Goal: Task Accomplishment & Management: Use online tool/utility

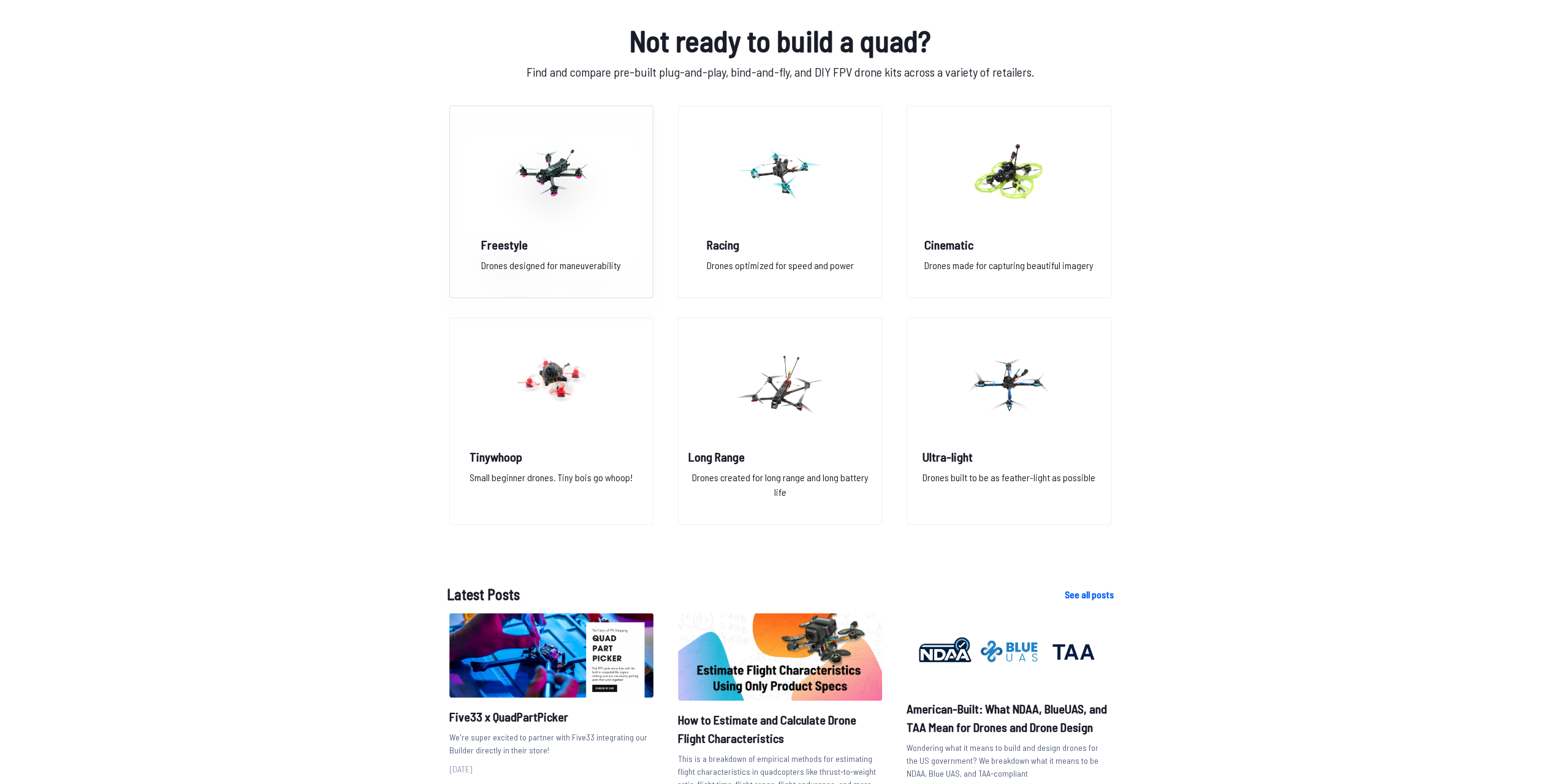
scroll to position [858, 0]
click at [527, 208] on img at bounding box center [551, 171] width 88 height 108
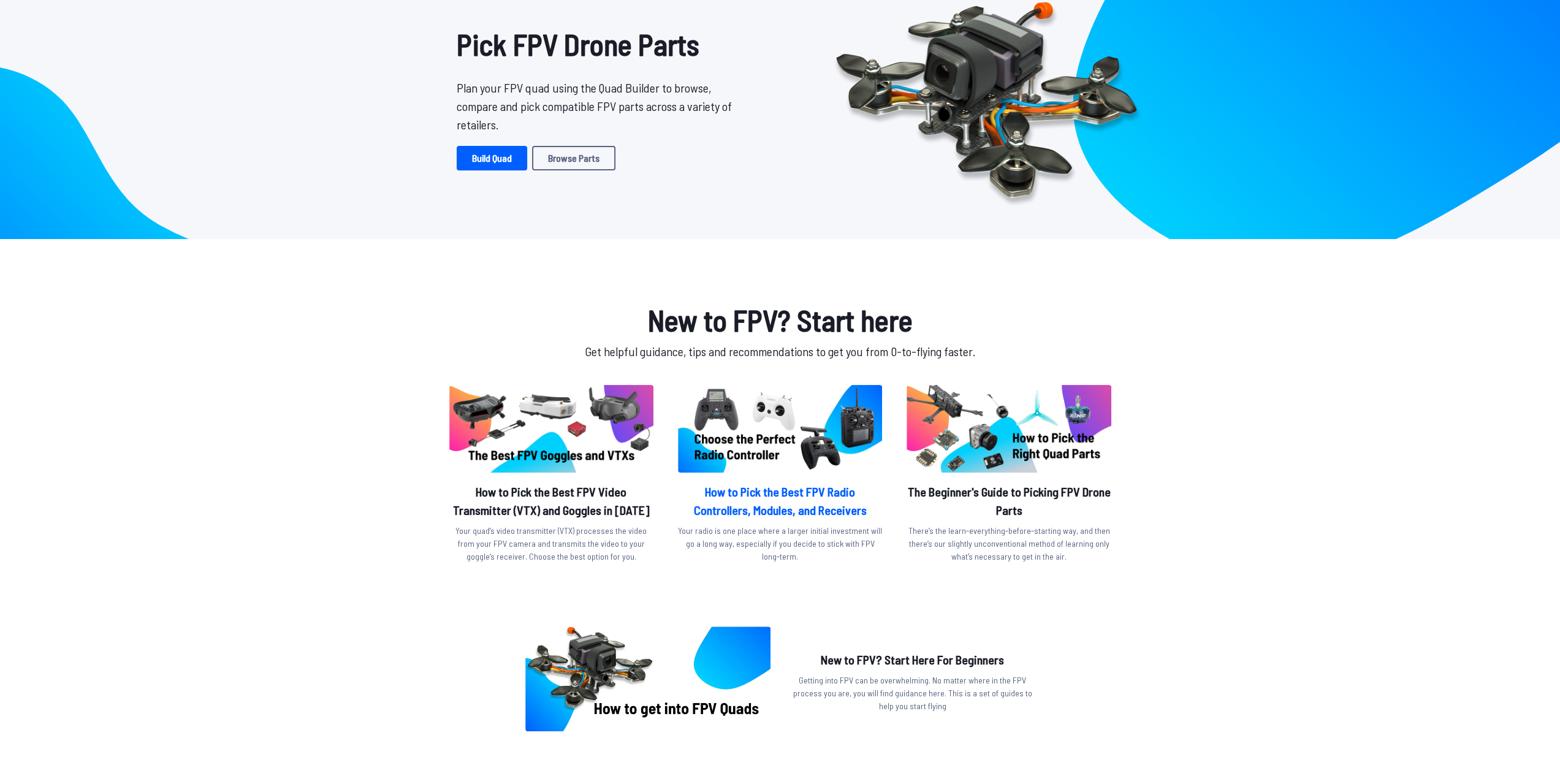
scroll to position [0, 0]
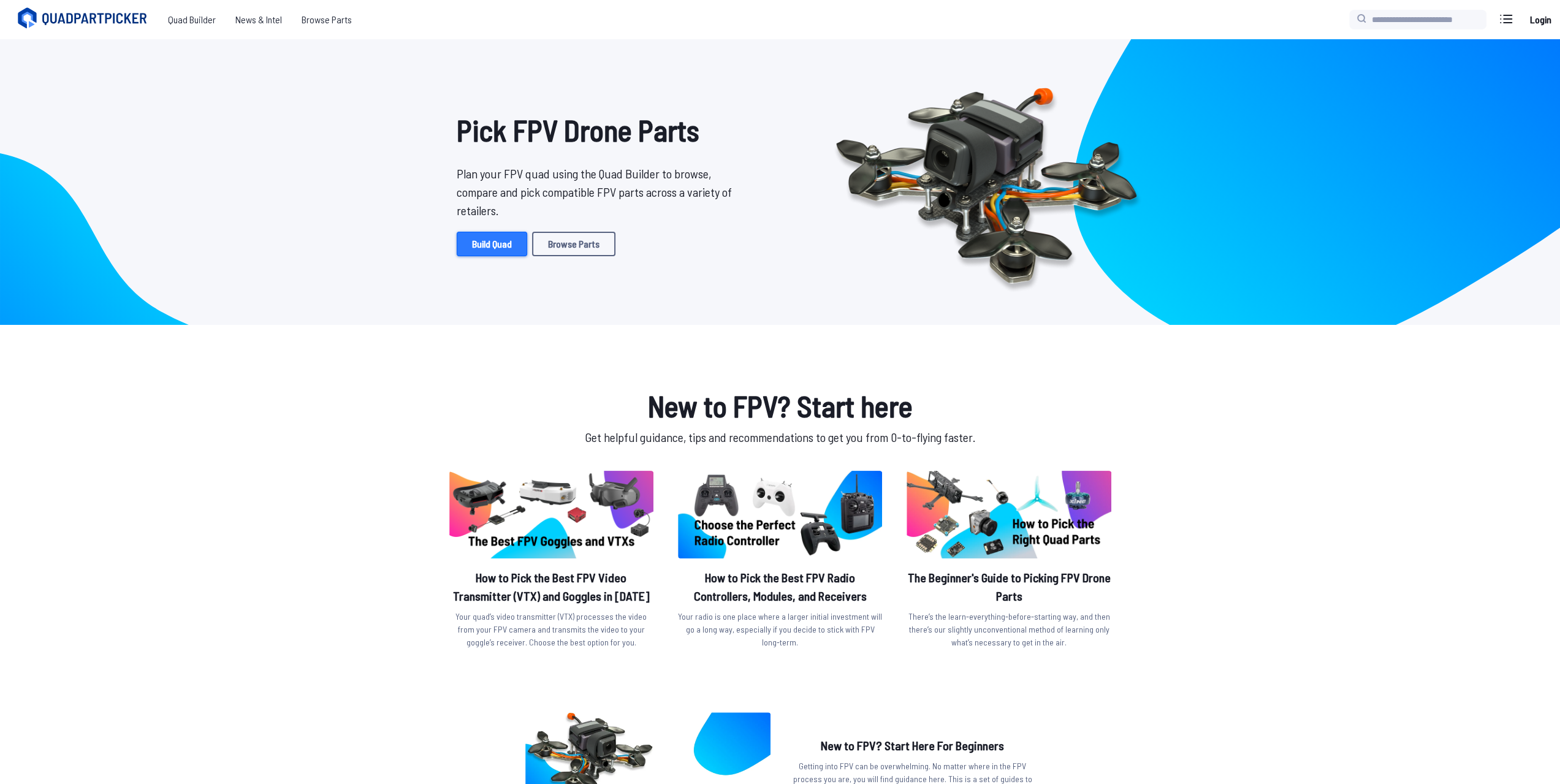
click at [488, 242] on link "Build Quad" at bounding box center [491, 243] width 71 height 24
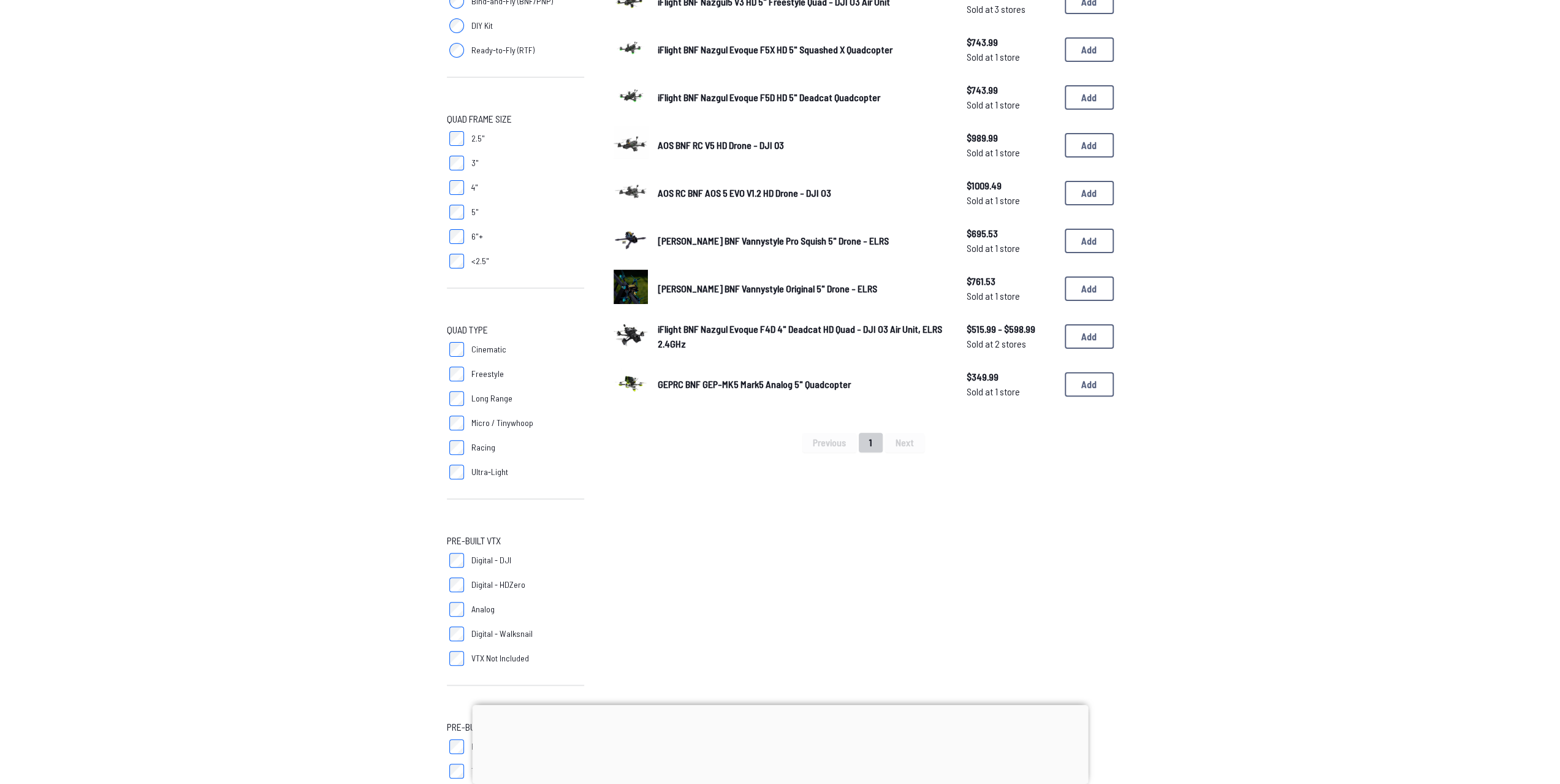
scroll to position [368, 0]
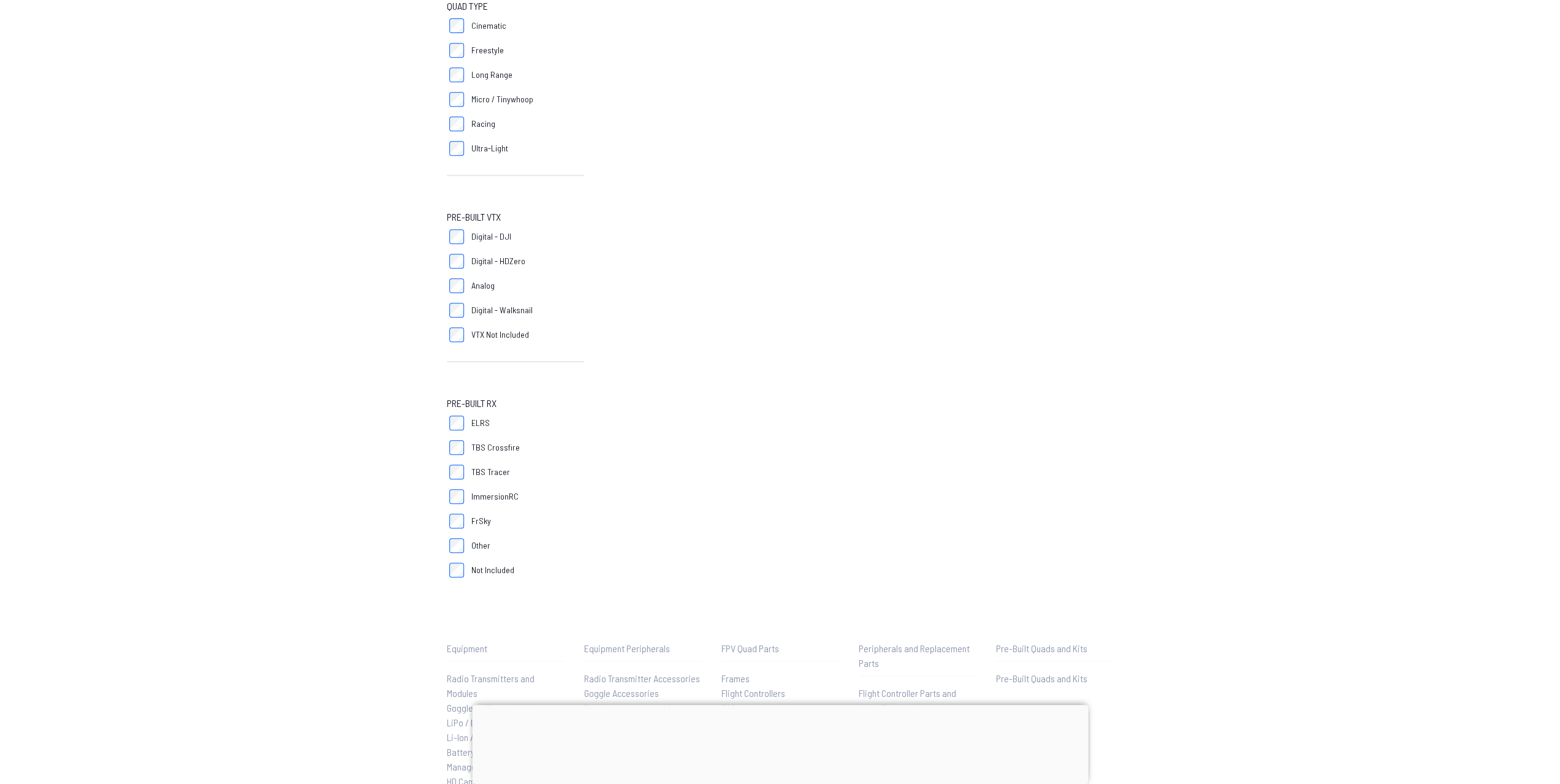
scroll to position [579, 0]
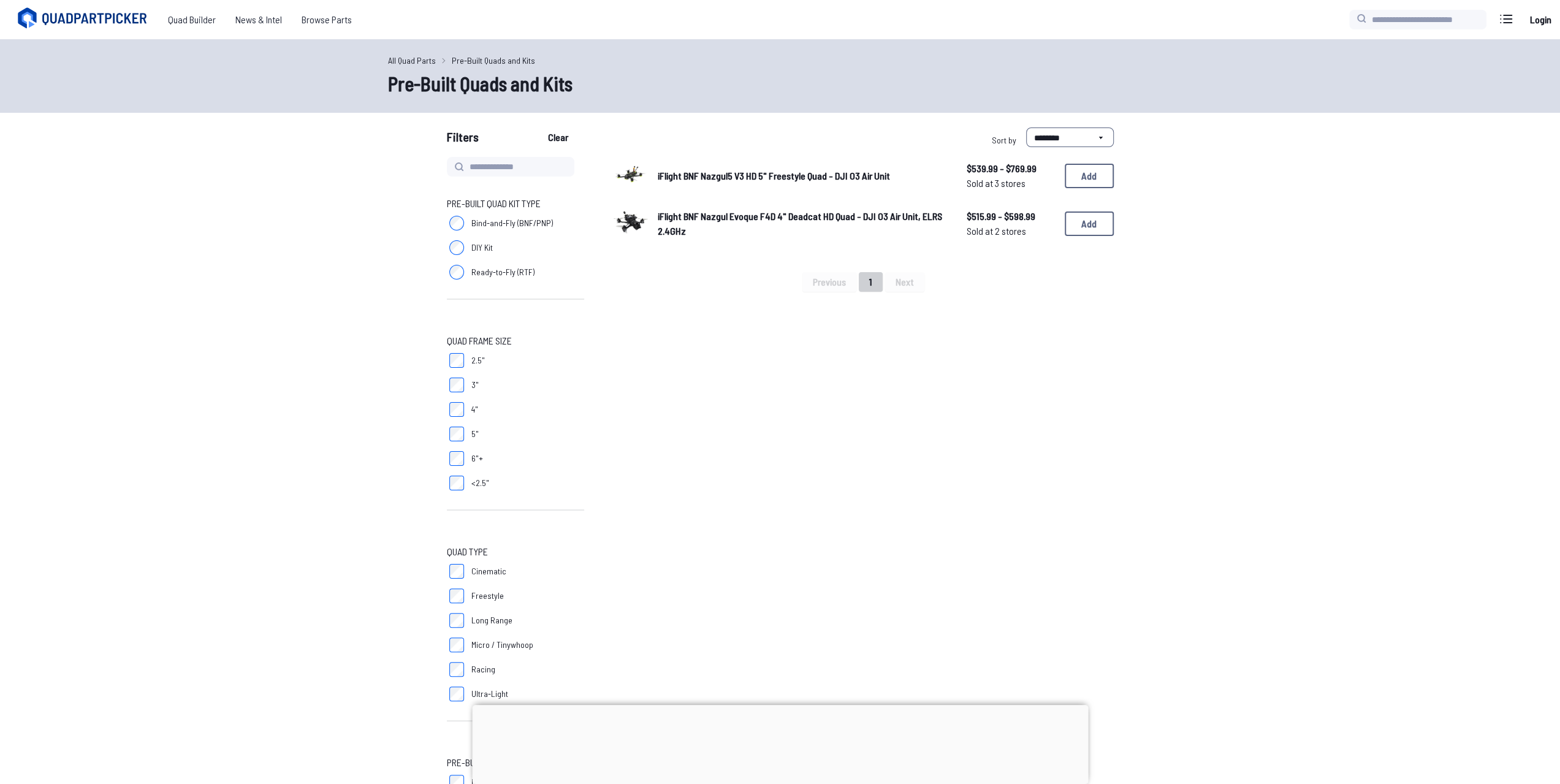
click at [453, 425] on label "5"" at bounding box center [515, 433] width 137 height 24
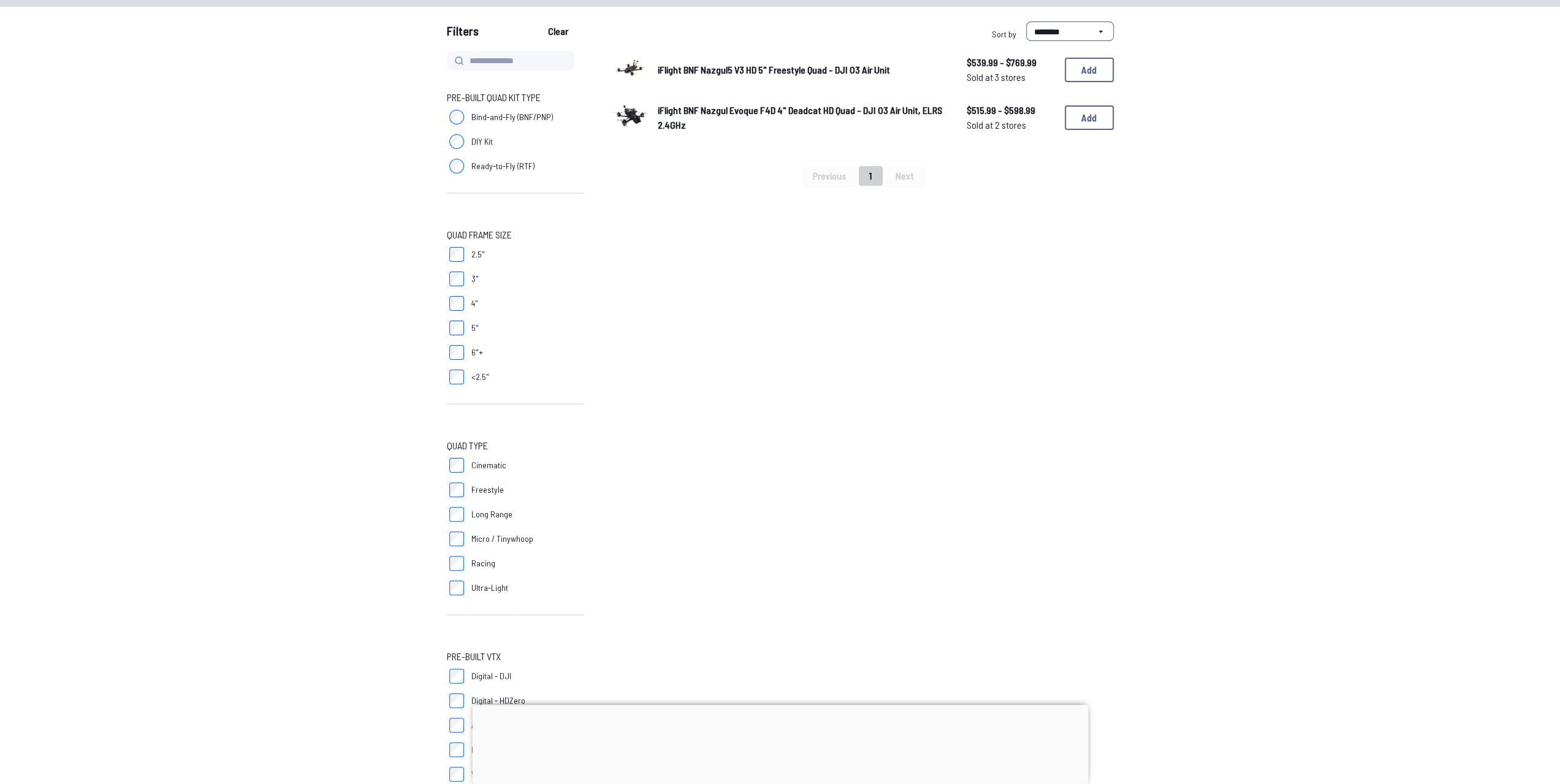
scroll to position [122, 0]
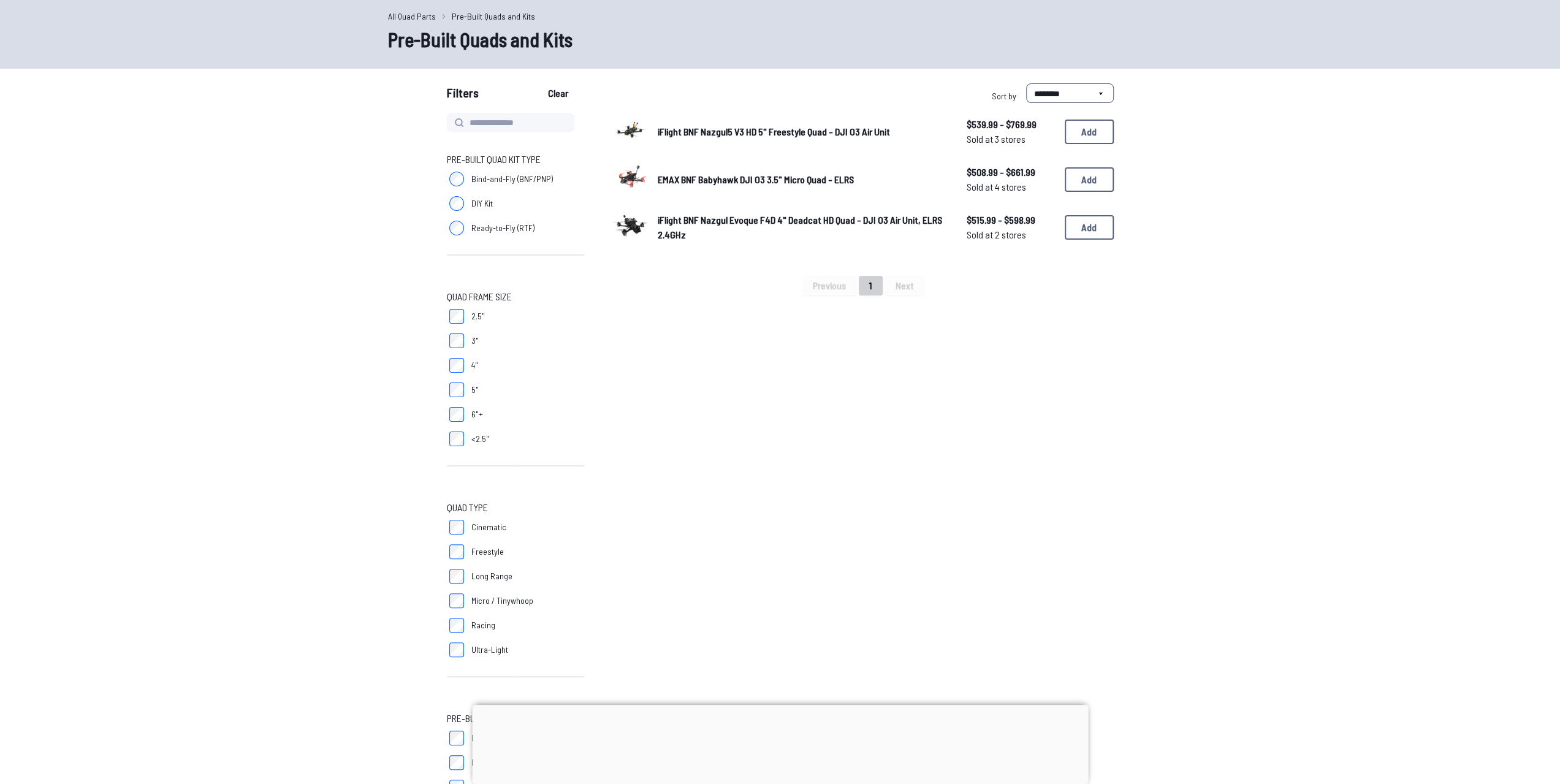
scroll to position [62, 0]
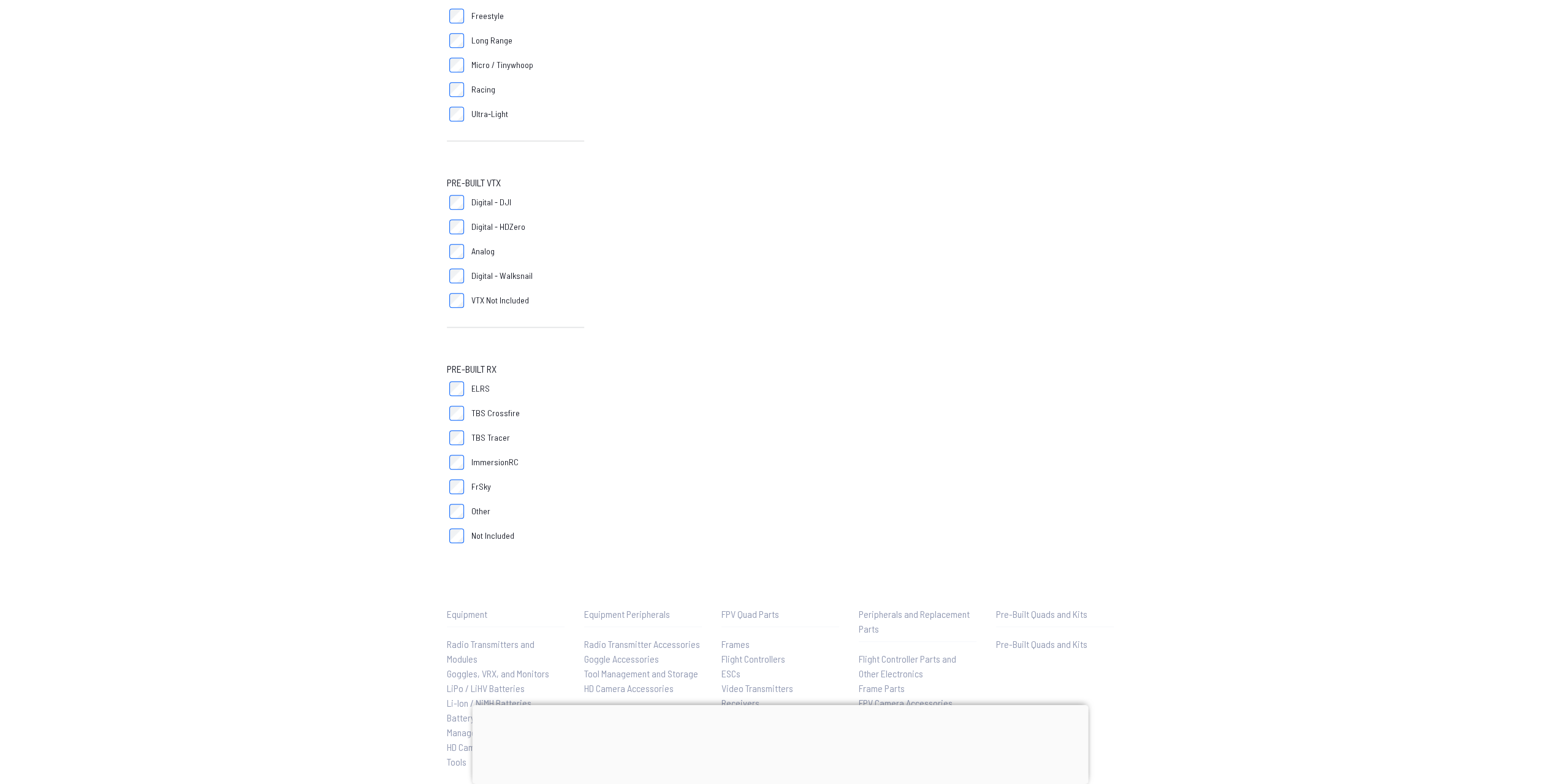
scroll to position [462, 0]
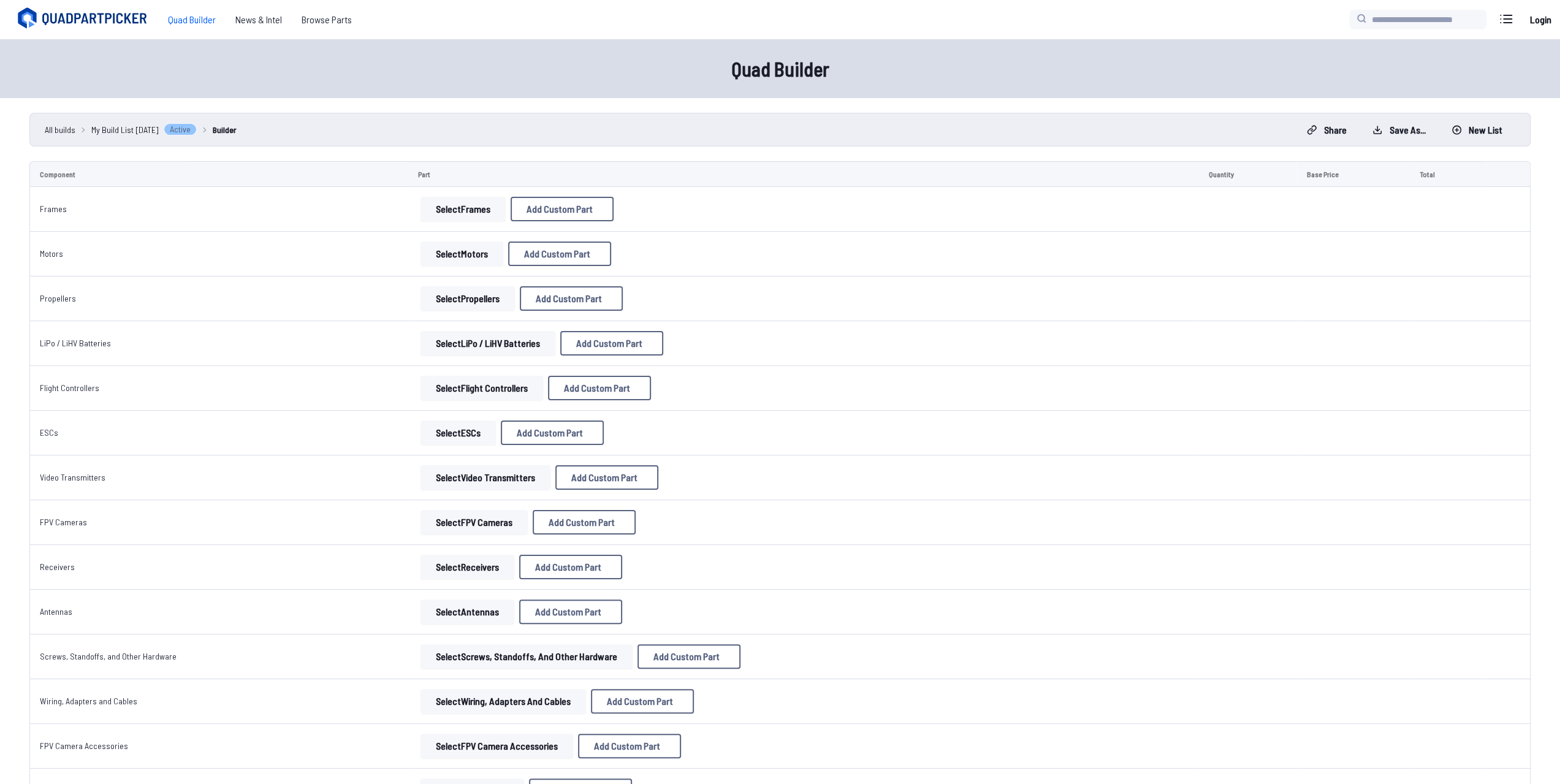
click at [476, 210] on button "Select Frames" at bounding box center [463, 208] width 85 height 24
drag, startPoint x: 460, startPoint y: 208, endPoint x: 473, endPoint y: 209, distance: 13.0
click at [460, 208] on button "Select Frames" at bounding box center [463, 208] width 85 height 24
click at [573, 217] on button "Add Custom Part" at bounding box center [562, 208] width 103 height 24
select select "**********"
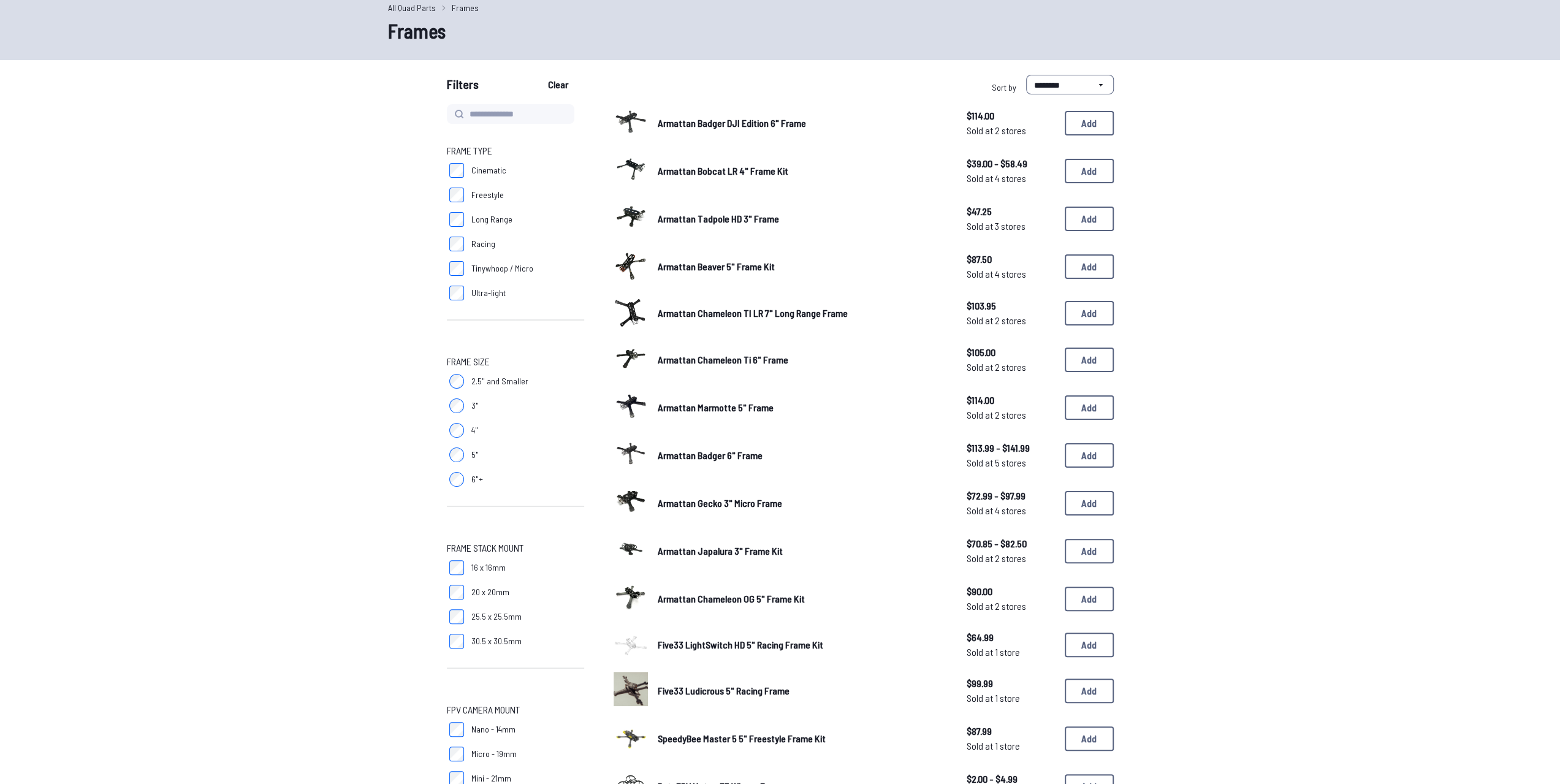
scroll to position [245, 0]
